Goal: Information Seeking & Learning: Learn about a topic

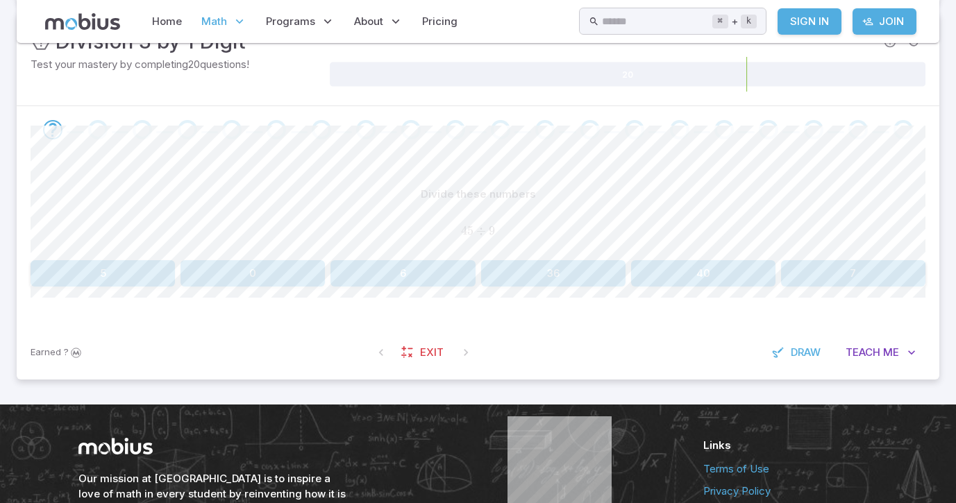
scroll to position [228, 0]
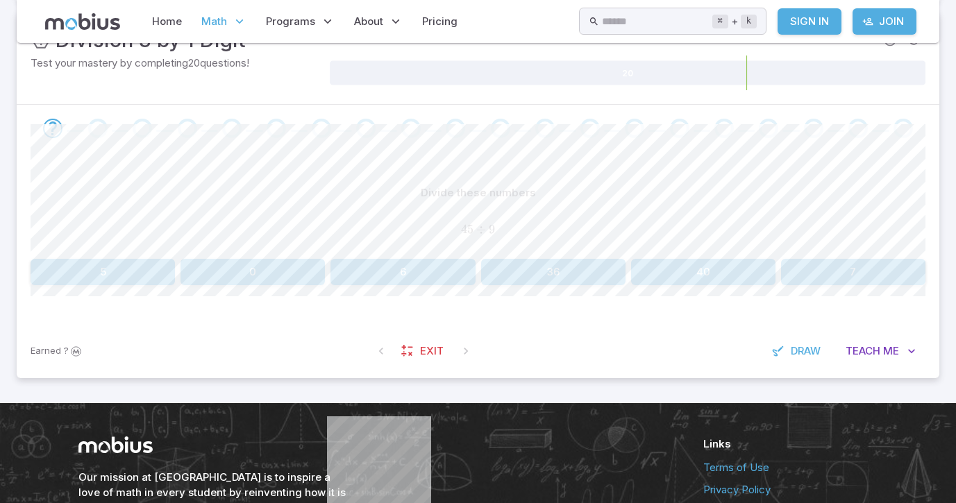
click at [121, 283] on button "5" at bounding box center [103, 272] width 144 height 26
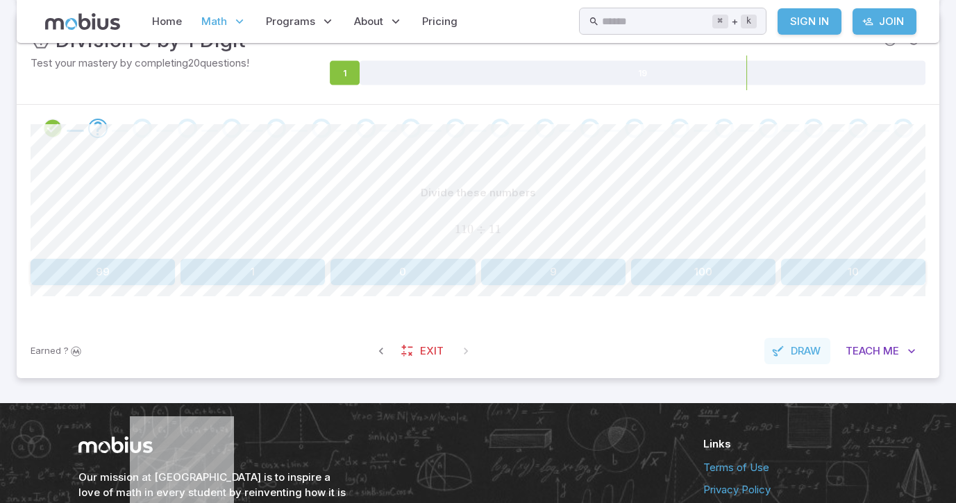
click at [790, 341] on button "Draw" at bounding box center [797, 351] width 66 height 26
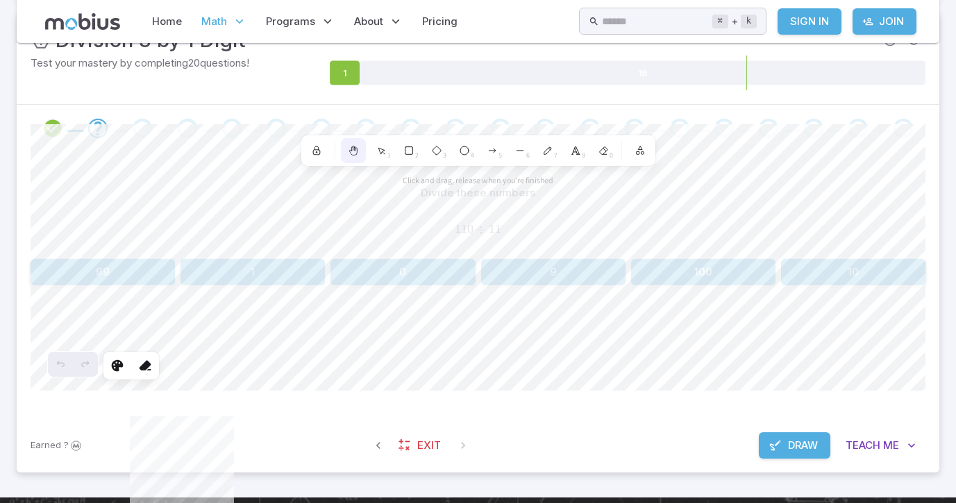
click at [359, 148] on div at bounding box center [353, 150] width 25 height 25
click at [113, 364] on icon at bounding box center [117, 366] width 14 height 14
click at [574, 154] on polyline at bounding box center [575, 151] width 7 height 8
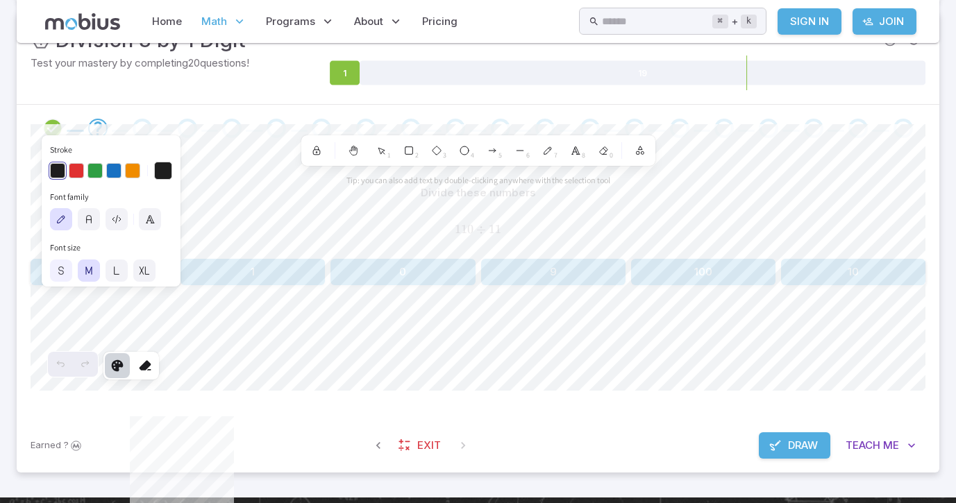
click at [56, 270] on icon at bounding box center [61, 270] width 11 height 11
click at [142, 273] on icon at bounding box center [144, 270] width 11 height 11
click at [55, 278] on label at bounding box center [61, 271] width 22 height 22
click at [90, 221] on icon "button" at bounding box center [89, 220] width 5 height 8
type textarea "*"
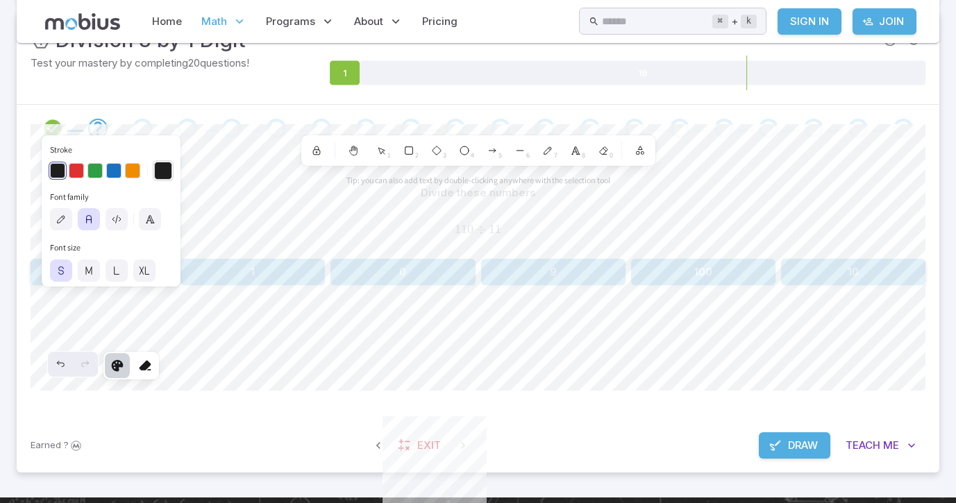
click at [160, 174] on button "Stroke" at bounding box center [163, 171] width 18 height 18
click at [169, 166] on button "Stroke" at bounding box center [163, 171] width 18 height 18
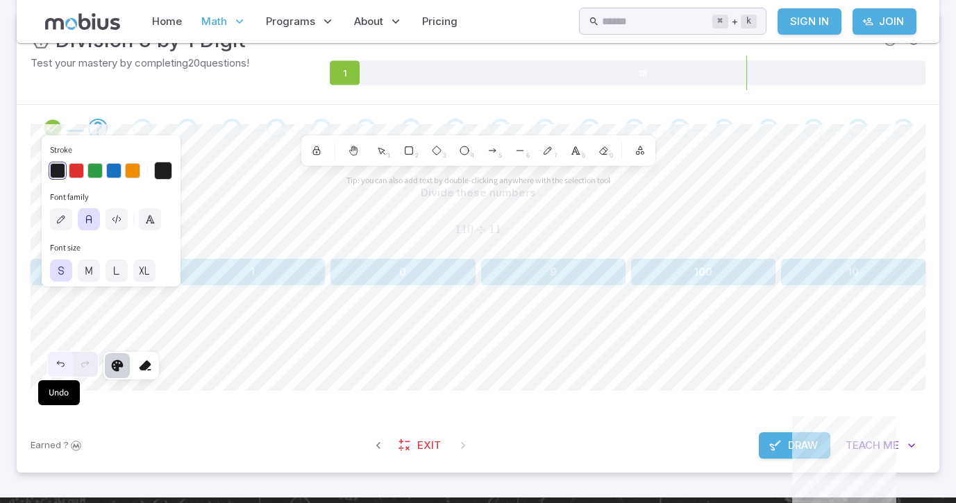
click at [61, 367] on icon "Undo" at bounding box center [60, 364] width 11 height 11
click at [206, 421] on div "Earned ? Exit Draw Teach Me" at bounding box center [478, 445] width 922 height 54
click at [783, 446] on button "Draw" at bounding box center [794, 445] width 71 height 26
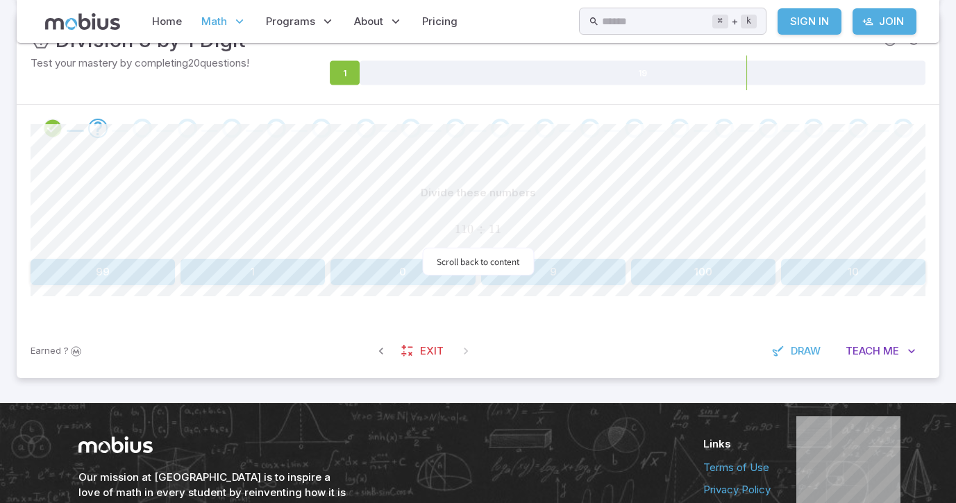
click at [555, 215] on div "110 ÷ 11 110 \div 11 110 ÷ 11" at bounding box center [478, 230] width 895 height 36
click at [862, 283] on button "10" at bounding box center [853, 272] width 144 height 26
click at [321, 339] on div "Earned ? Exit Draw Teach Me" at bounding box center [478, 351] width 922 height 54
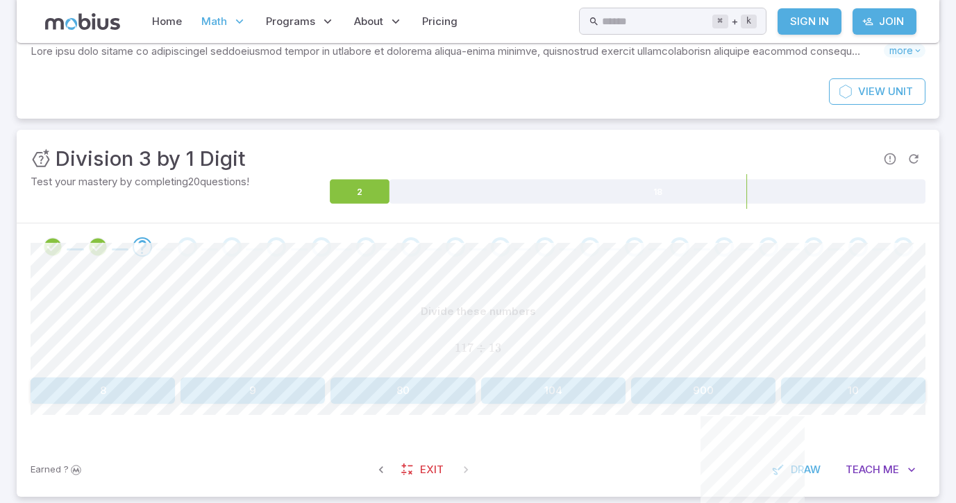
scroll to position [130, 0]
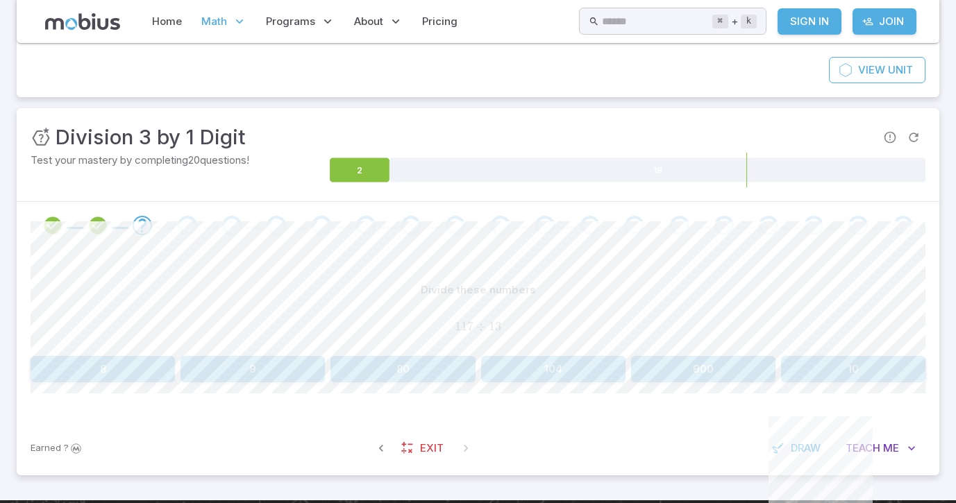
click at [103, 367] on button "8" at bounding box center [103, 369] width 144 height 26
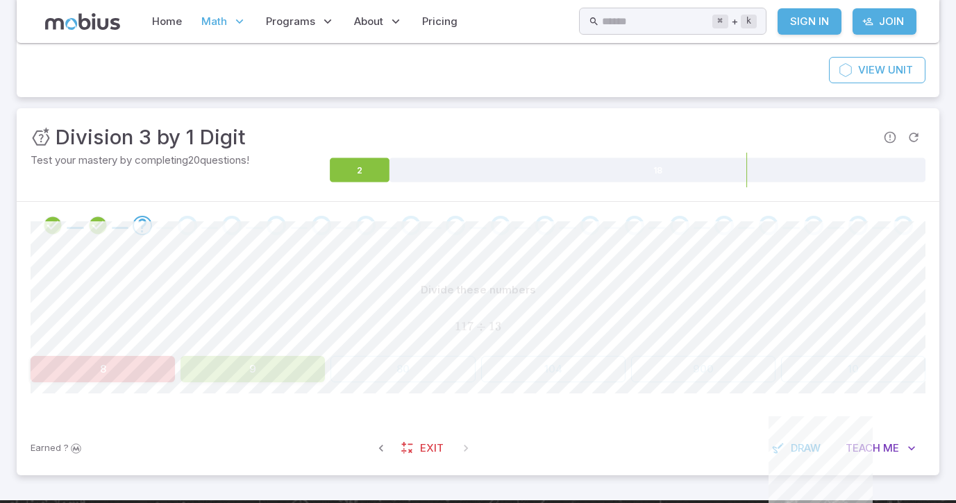
click at [268, 375] on button "9" at bounding box center [252, 369] width 144 height 26
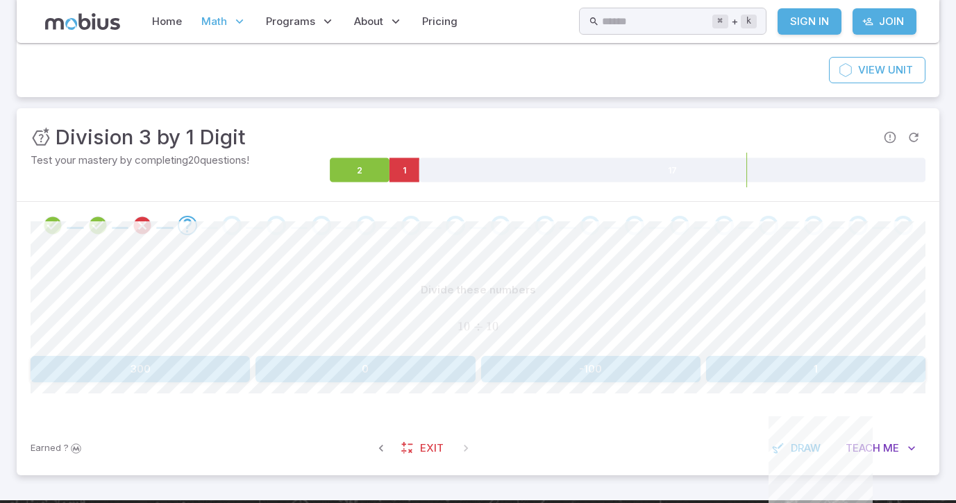
click at [783, 387] on div "Divide these numbers 10 ÷ 10 10 \div 10 10 ÷ 10 300 0 -100 1 Canvas actions 100…" at bounding box center [478, 335] width 895 height 172
click at [770, 356] on button "1" at bounding box center [815, 369] width 219 height 26
click at [536, 364] on button "2" at bounding box center [553, 369] width 144 height 26
click at [576, 361] on button "4" at bounding box center [553, 369] width 144 height 26
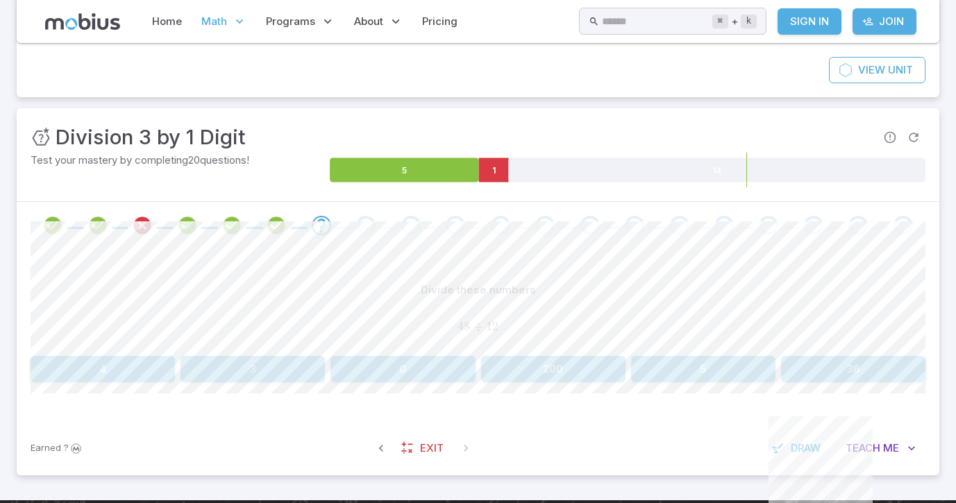
click at [117, 371] on button "4" at bounding box center [103, 369] width 144 height 26
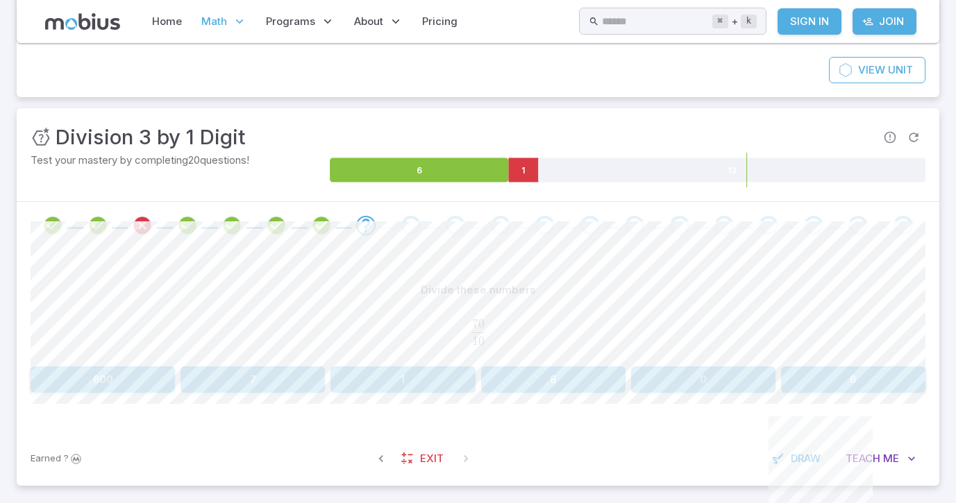
click at [253, 380] on button "7" at bounding box center [252, 379] width 144 height 26
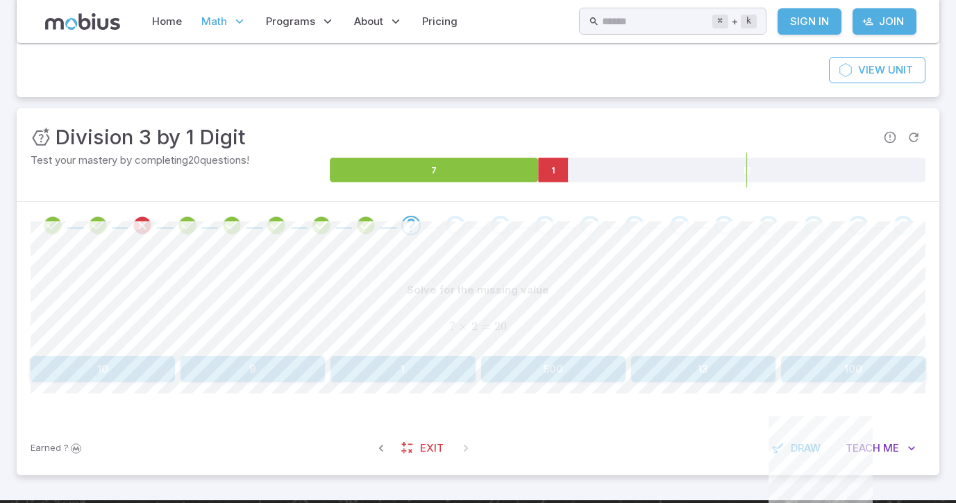
click at [144, 356] on button "10" at bounding box center [103, 369] width 144 height 26
click at [238, 375] on button "20" at bounding box center [252, 369] width 144 height 26
click at [238, 376] on button "8" at bounding box center [252, 369] width 144 height 26
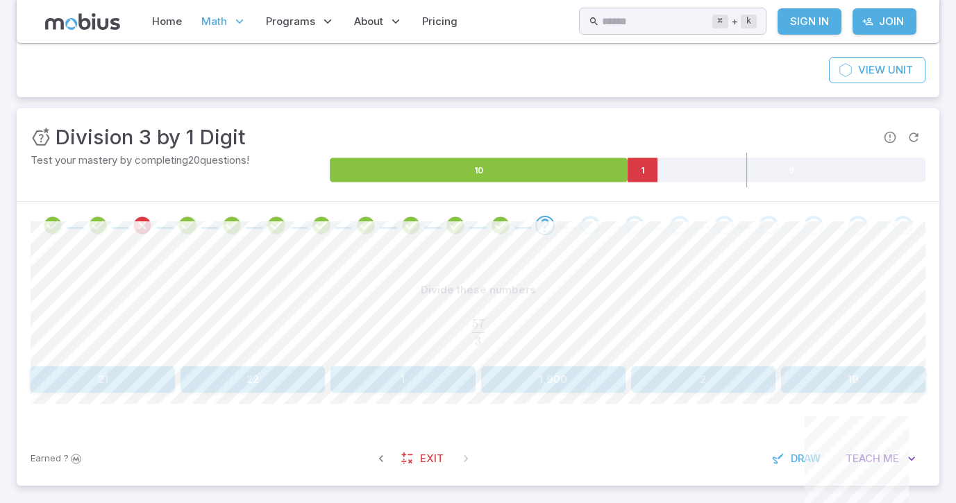
click at [900, 371] on button "19" at bounding box center [853, 379] width 144 height 26
click at [561, 380] on button "19 remainder 4" at bounding box center [553, 379] width 144 height 26
click at [276, 373] on button "21" at bounding box center [252, 379] width 144 height 26
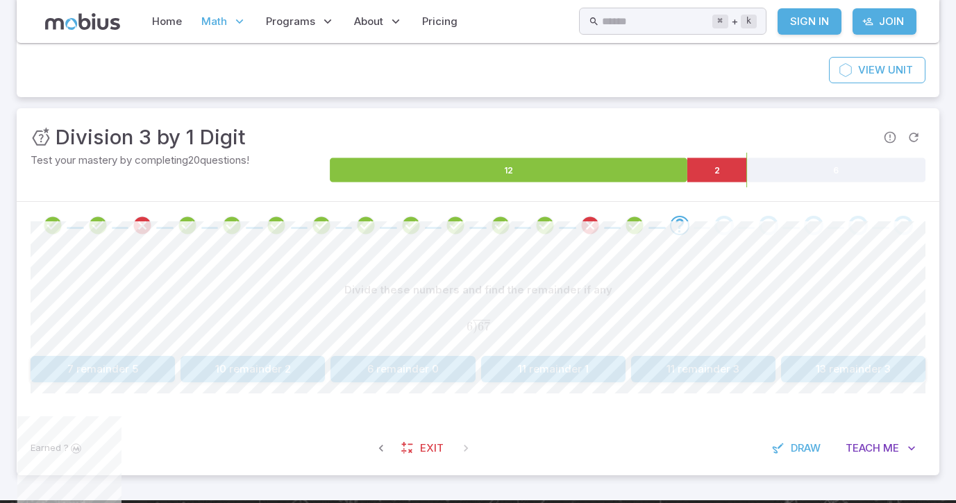
click at [883, 378] on button "13 remainder 3" at bounding box center [853, 369] width 144 height 26
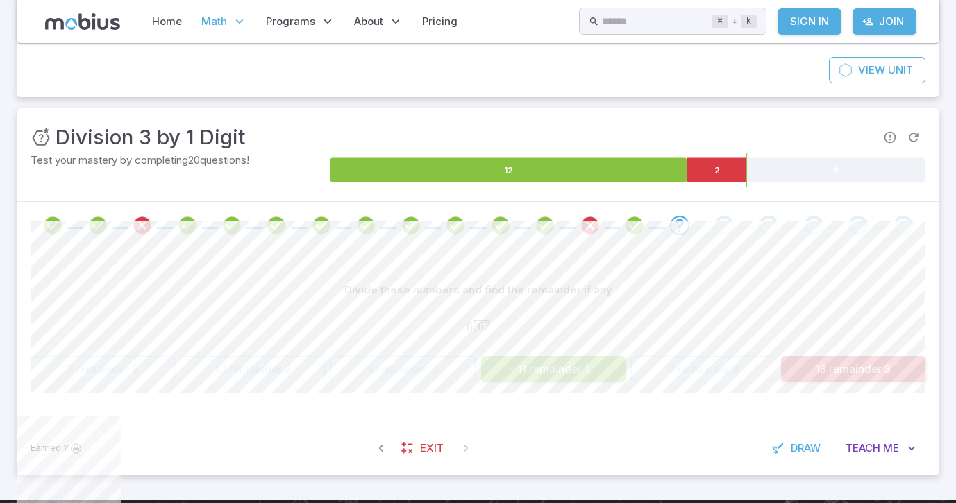
click at [543, 383] on div "Divide these numbers and find the remainder if any 6 ) 67 ‾ 6\overline{\smash{)…" at bounding box center [478, 335] width 895 height 172
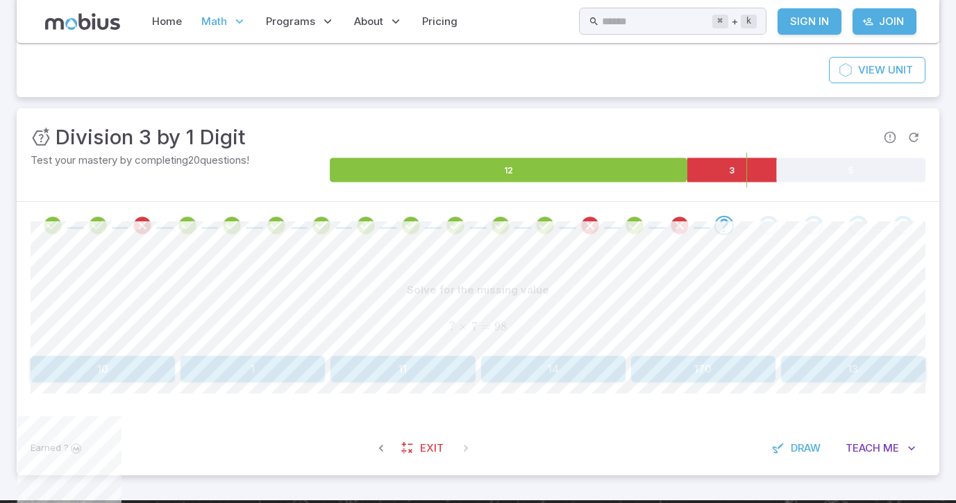
click at [517, 378] on button "14" at bounding box center [553, 369] width 144 height 26
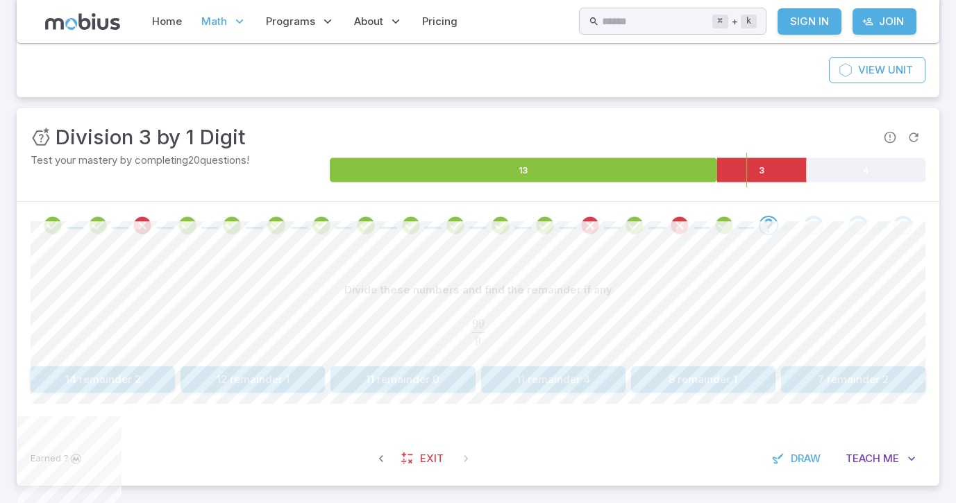
click at [413, 389] on button "11 remainder 0" at bounding box center [402, 379] width 144 height 26
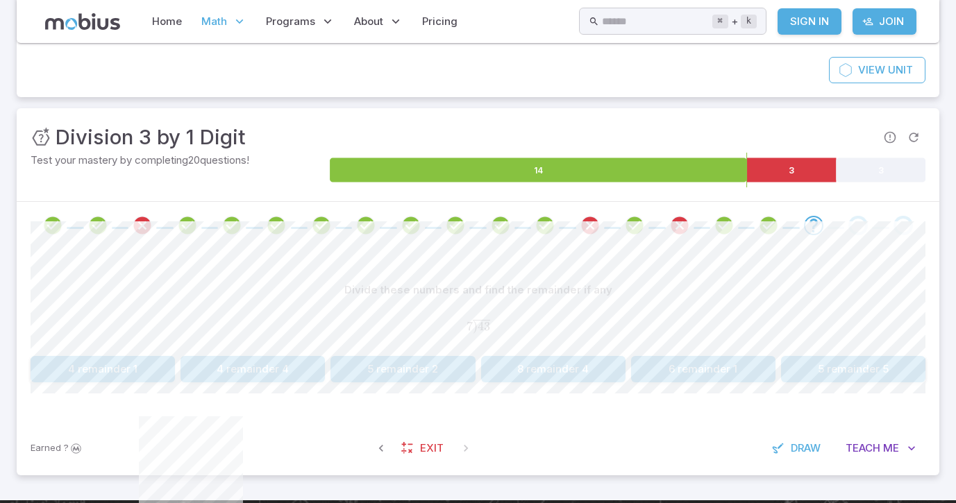
click at [715, 376] on button "6 remainder 1" at bounding box center [703, 369] width 144 height 26
click at [463, 450] on span at bounding box center [465, 448] width 25 height 25
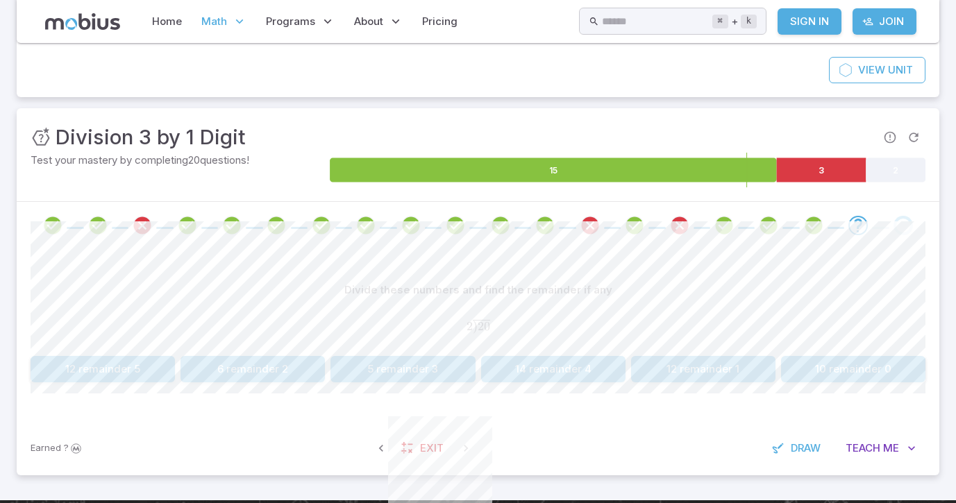
click at [876, 378] on button "10 remainder 0" at bounding box center [853, 369] width 144 height 26
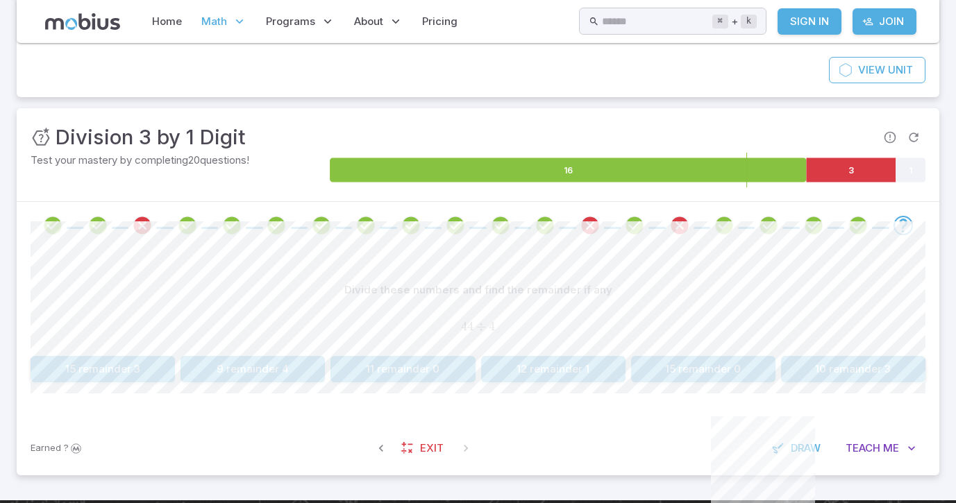
click at [405, 369] on button "11 remainder 0" at bounding box center [402, 369] width 144 height 26
